Goal: Find specific page/section: Find specific page/section

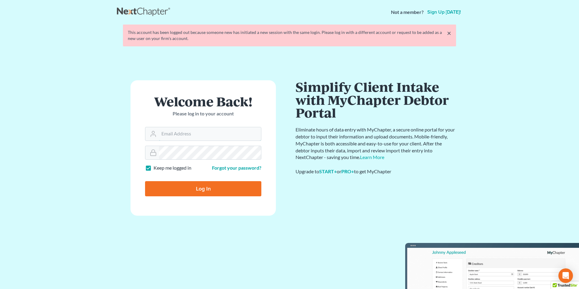
type input "[PERSON_NAME][EMAIL_ADDRESS][DOMAIN_NAME]"
click at [201, 191] on input "Log In" at bounding box center [203, 188] width 116 height 15
type input "Thinking..."
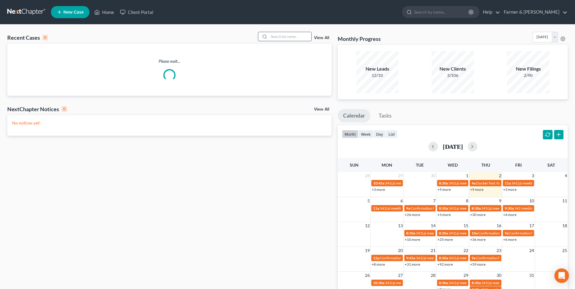
click at [292, 40] on input "search" at bounding box center [290, 36] width 42 height 9
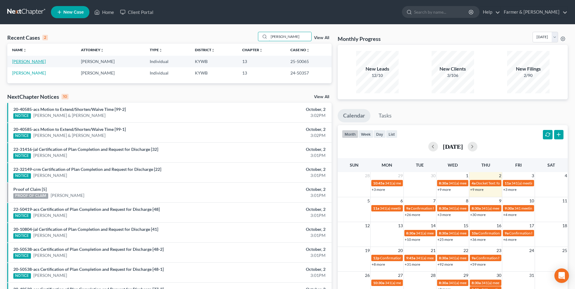
type input "[PERSON_NAME]"
click at [34, 62] on link "[PERSON_NAME]" at bounding box center [29, 61] width 34 height 5
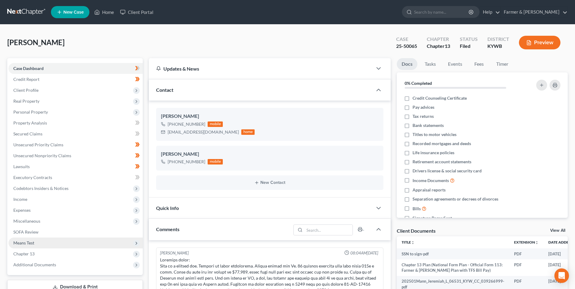
scroll to position [106, 0]
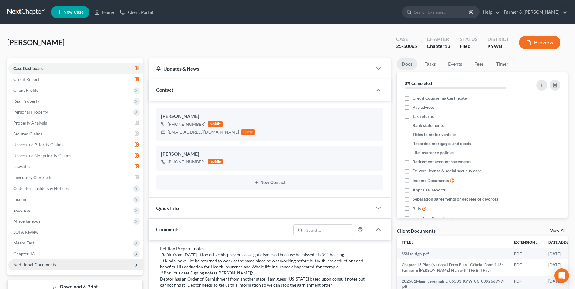
click at [66, 263] on span "Additional Documents" at bounding box center [75, 264] width 134 height 11
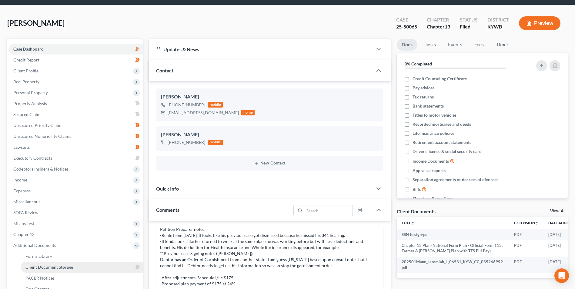
scroll to position [30, 0]
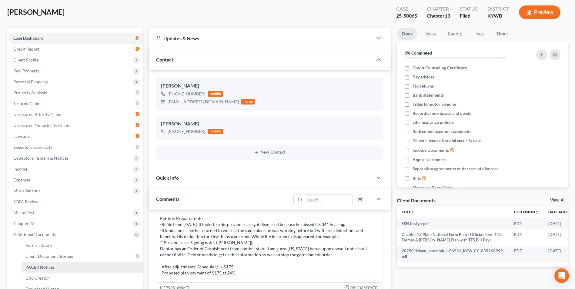
click at [78, 265] on link "PACER Notices" at bounding box center [82, 267] width 122 height 11
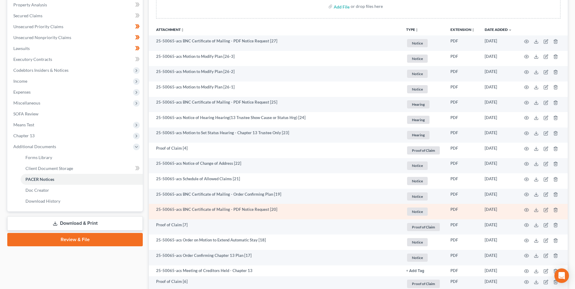
scroll to position [121, 0]
